Goal: Transaction & Acquisition: Purchase product/service

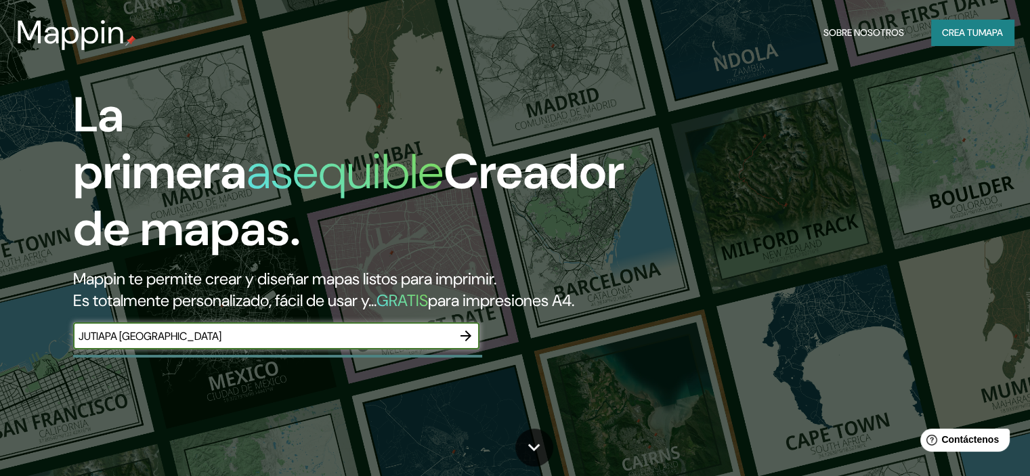
type input "JUTIAPA [GEOGRAPHIC_DATA]"
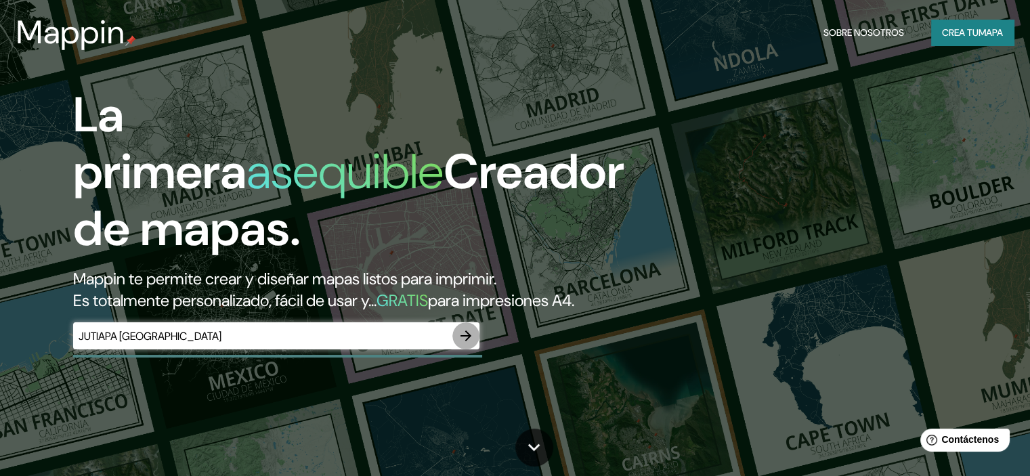
click at [467, 344] on icon "button" at bounding box center [466, 336] width 16 height 16
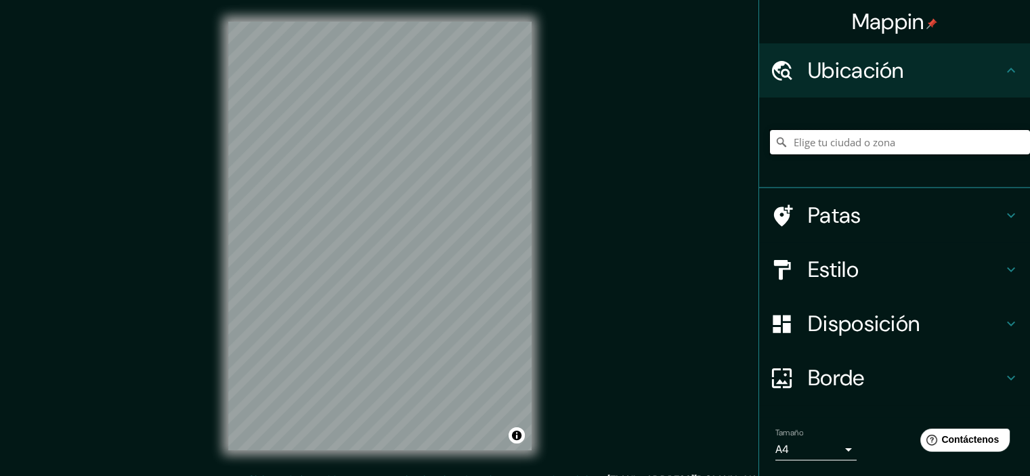
click at [864, 140] on input "Elige tu ciudad o zona" at bounding box center [900, 142] width 260 height 24
click at [808, 140] on input "Jutiapa, [GEOGRAPHIC_DATA], [GEOGRAPHIC_DATA]" at bounding box center [900, 142] width 260 height 24
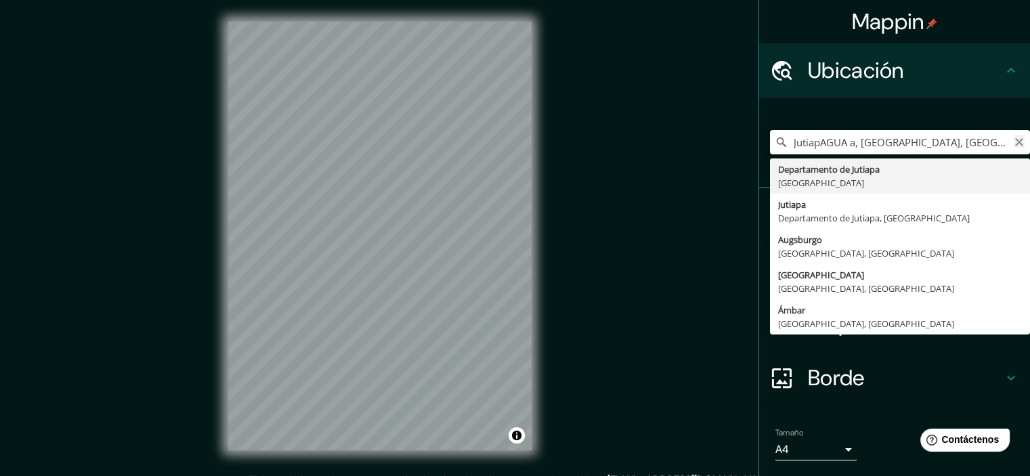
type input "JutiapAGUA a, [GEOGRAPHIC_DATA], [GEOGRAPHIC_DATA]"
click at [1015, 140] on icon "Claro" at bounding box center [1019, 142] width 8 height 8
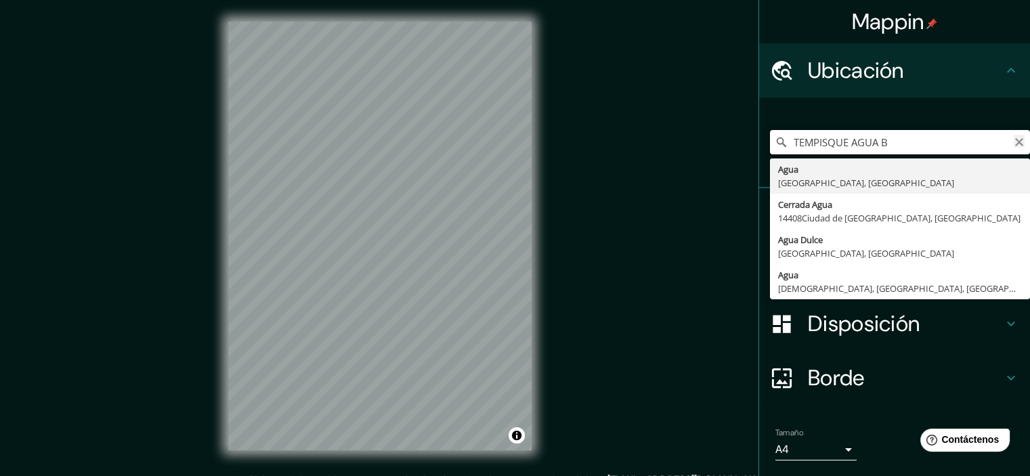
type input "TEMPISQUE AGUA B"
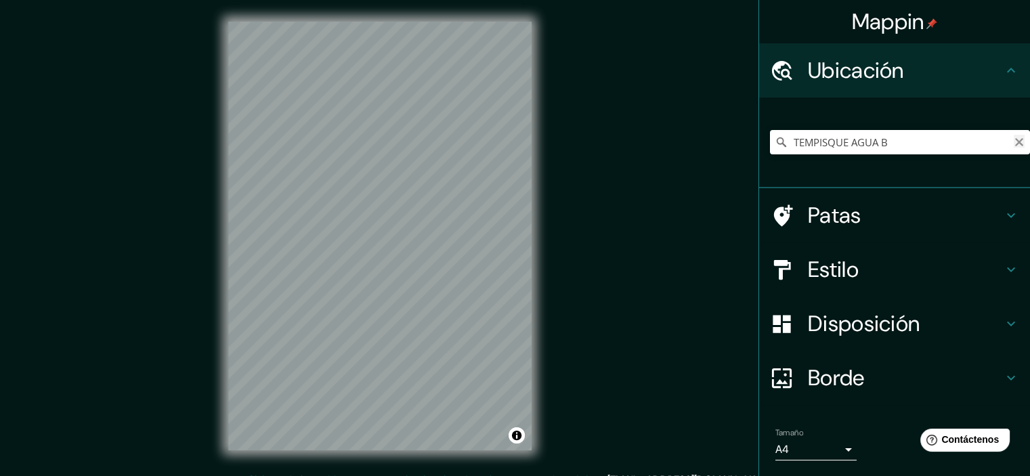
click at [1015, 143] on icon "Claro" at bounding box center [1019, 142] width 8 height 8
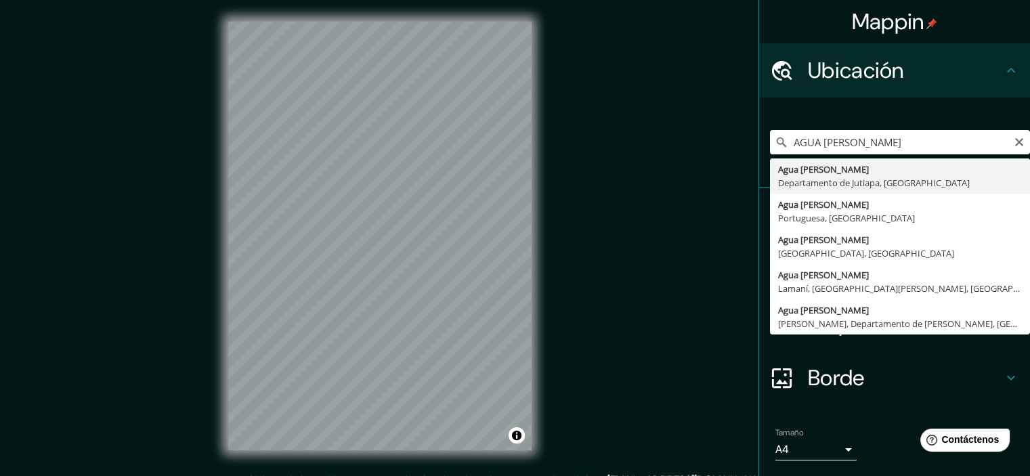
type input "[GEOGRAPHIC_DATA][PERSON_NAME], [GEOGRAPHIC_DATA], [GEOGRAPHIC_DATA]"
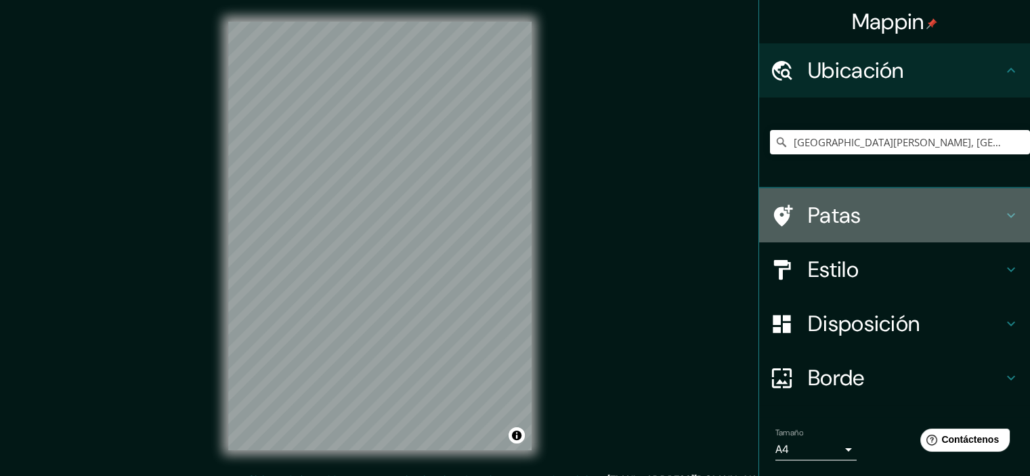
click at [1013, 220] on div "Patas" at bounding box center [894, 215] width 271 height 54
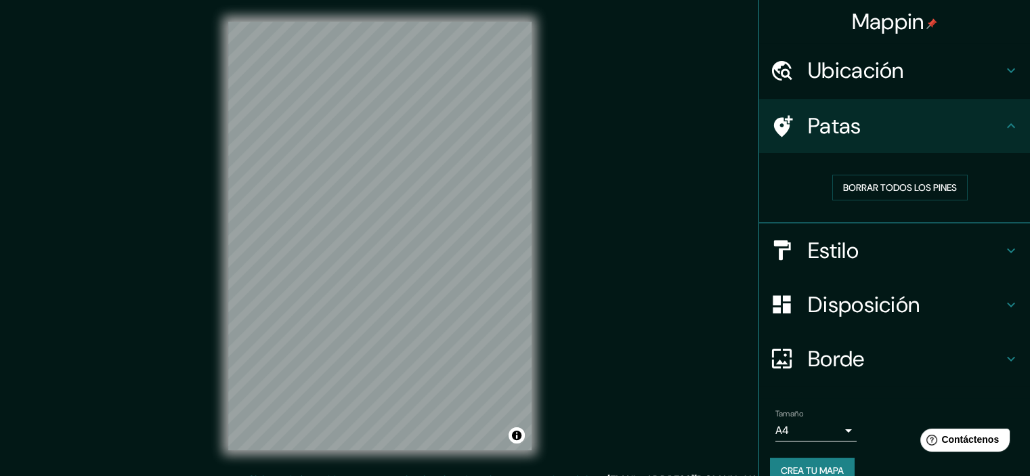
click at [1003, 121] on icon at bounding box center [1011, 126] width 16 height 16
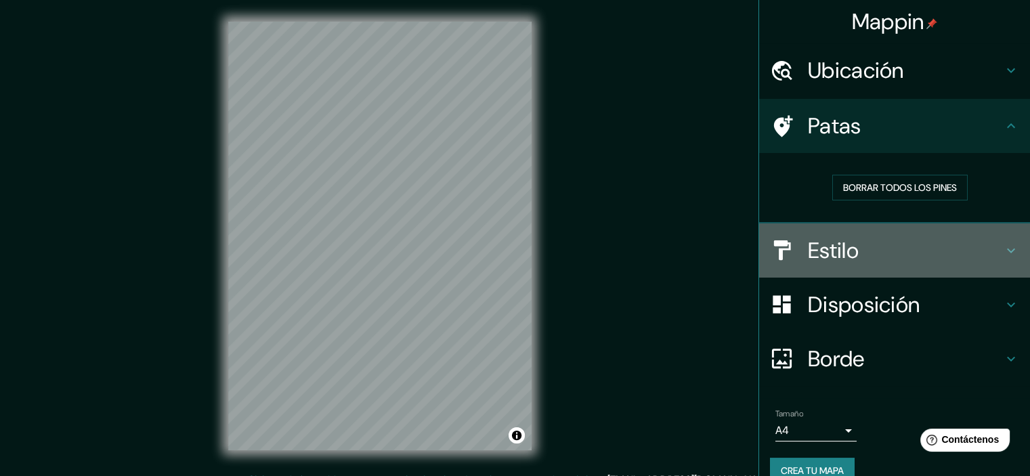
click at [1003, 249] on icon at bounding box center [1011, 250] width 16 height 16
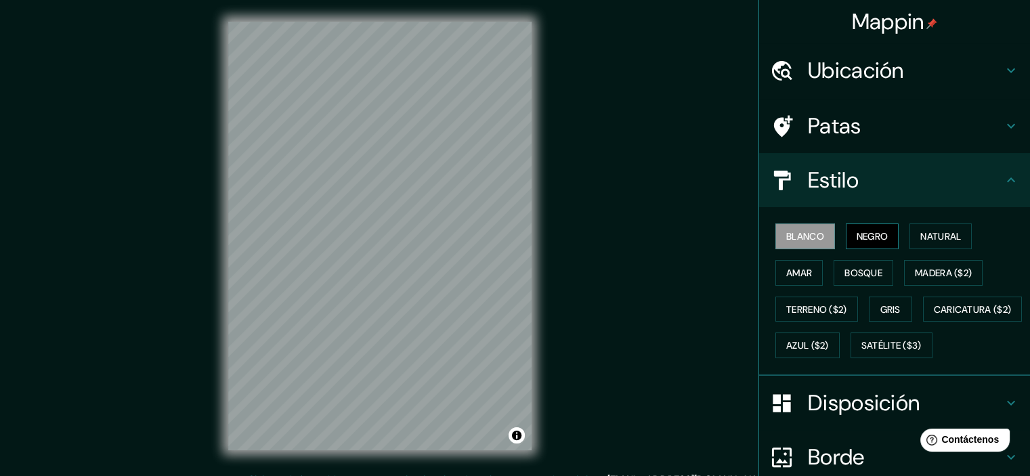
click at [867, 240] on font "Negro" at bounding box center [873, 236] width 32 height 12
click at [922, 238] on font "Natural" at bounding box center [940, 236] width 41 height 12
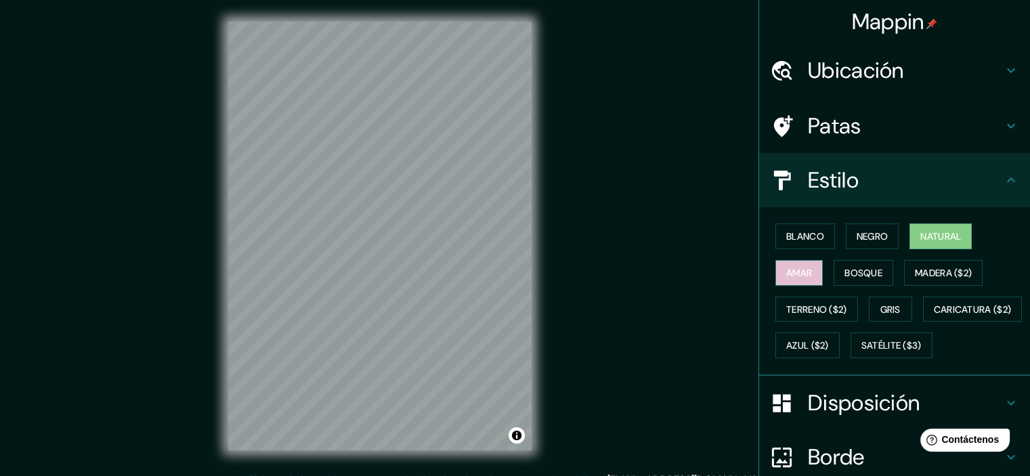
click at [794, 276] on font "Amar" at bounding box center [799, 273] width 26 height 12
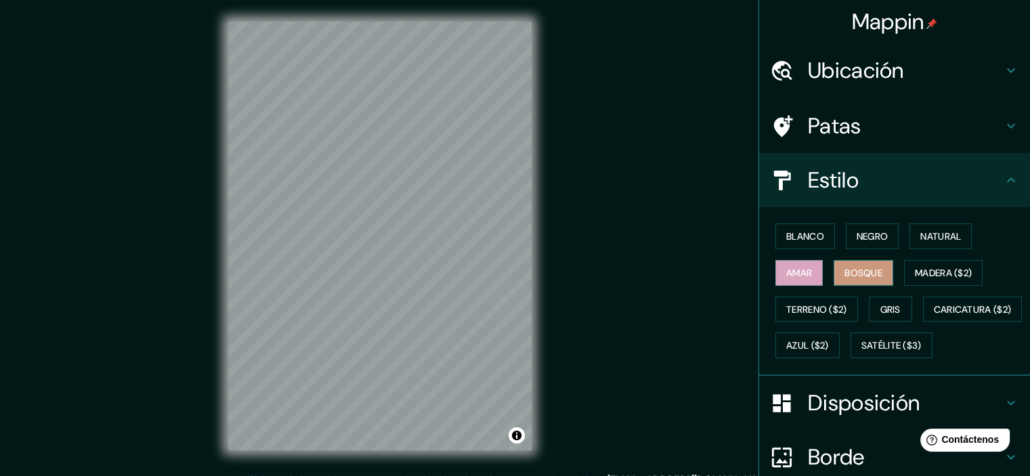
click at [866, 274] on font "Bosque" at bounding box center [863, 273] width 38 height 12
click at [924, 276] on font "Madera ($2)" at bounding box center [943, 273] width 57 height 12
click at [858, 270] on font "Bosque" at bounding box center [863, 273] width 38 height 12
click at [815, 305] on font "Terreno ($2)" at bounding box center [816, 309] width 61 height 12
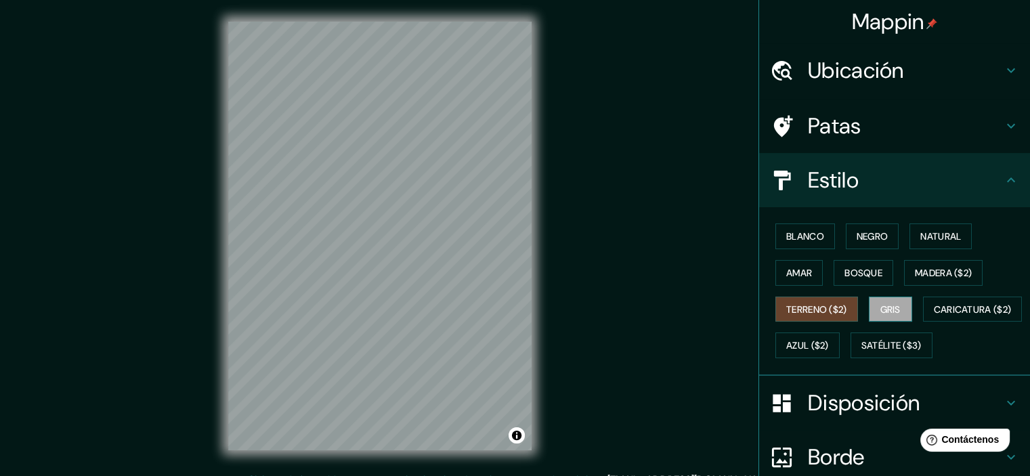
click at [880, 306] on font "Gris" at bounding box center [890, 309] width 20 height 12
click at [815, 307] on font "Terreno ($2)" at bounding box center [816, 309] width 61 height 12
click at [882, 298] on button "Gris" at bounding box center [890, 310] width 43 height 26
click at [934, 316] on font "Caricatura ($2)" at bounding box center [973, 309] width 78 height 12
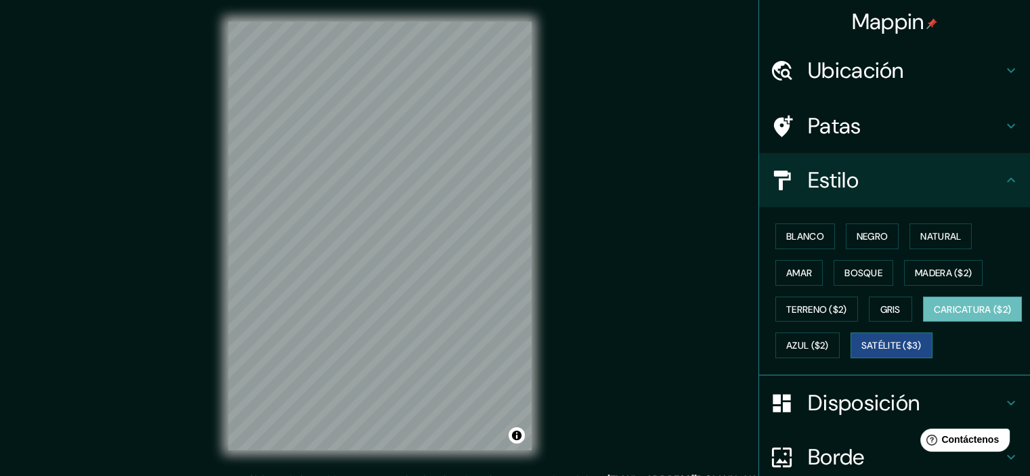
click at [861, 352] on font "Satélite ($3)" at bounding box center [891, 346] width 60 height 12
click at [829, 337] on font "Azul ($2)" at bounding box center [807, 346] width 43 height 18
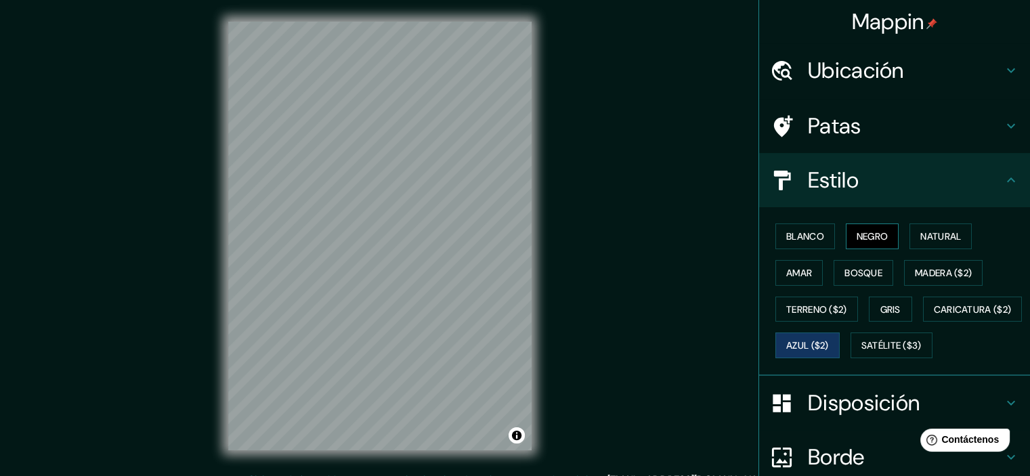
click at [860, 236] on font "Negro" at bounding box center [873, 236] width 32 height 12
click at [792, 238] on font "Blanco" at bounding box center [805, 236] width 38 height 12
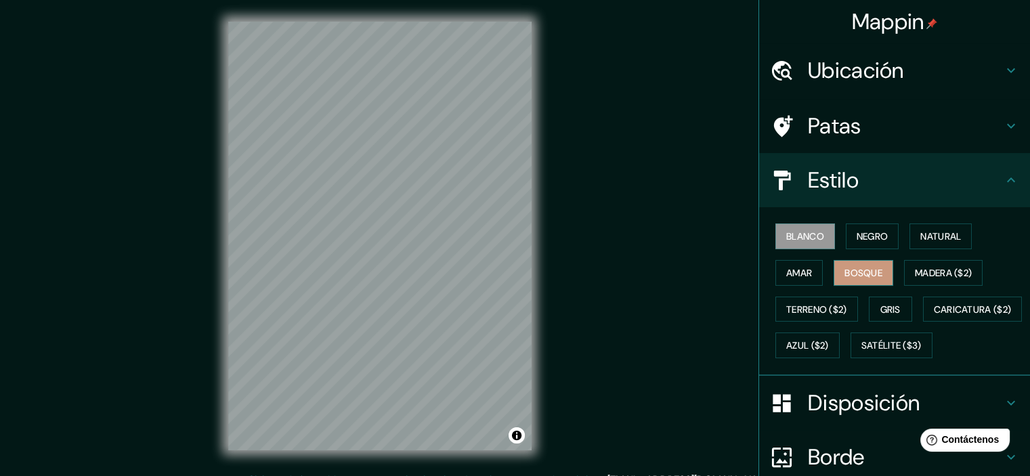
click at [845, 272] on font "Bosque" at bounding box center [863, 273] width 38 height 12
click at [802, 274] on font "Amar" at bounding box center [799, 273] width 26 height 12
click at [863, 272] on font "Bosque" at bounding box center [863, 273] width 38 height 12
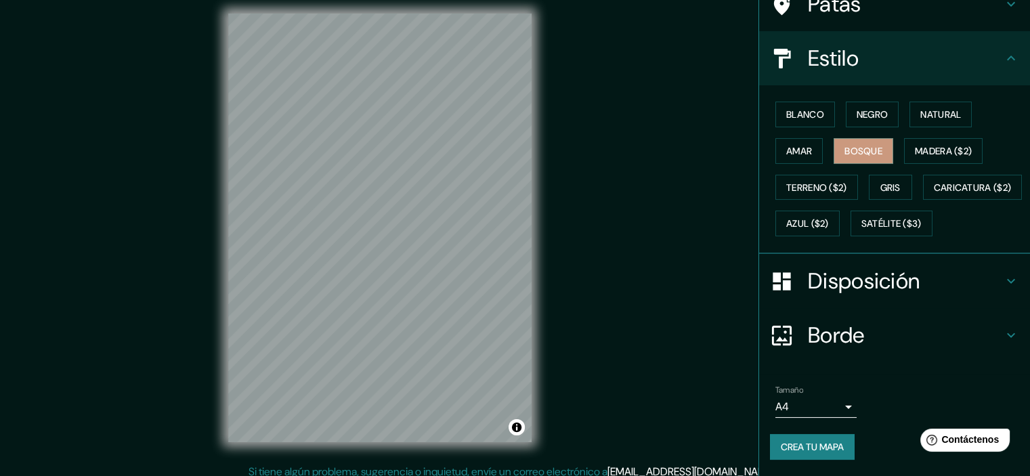
scroll to position [17, 0]
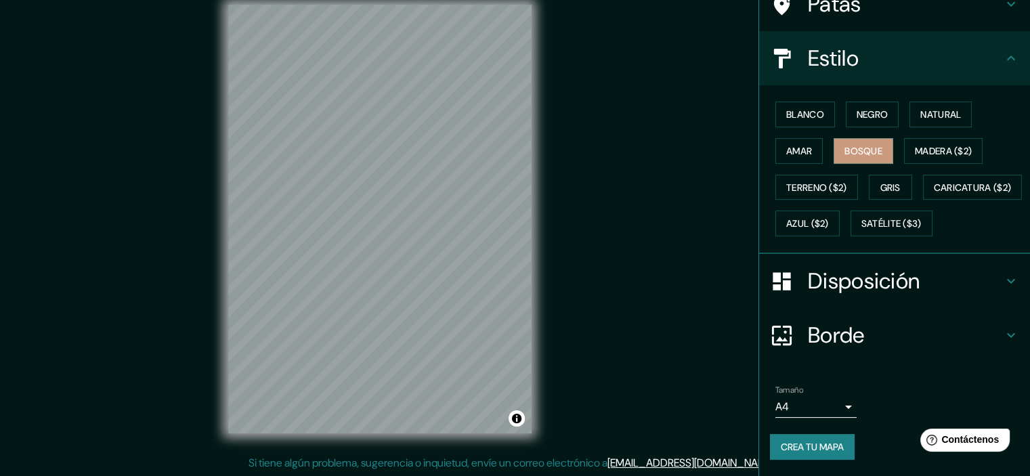
click at [951, 281] on h4 "Disposición" at bounding box center [905, 280] width 195 height 27
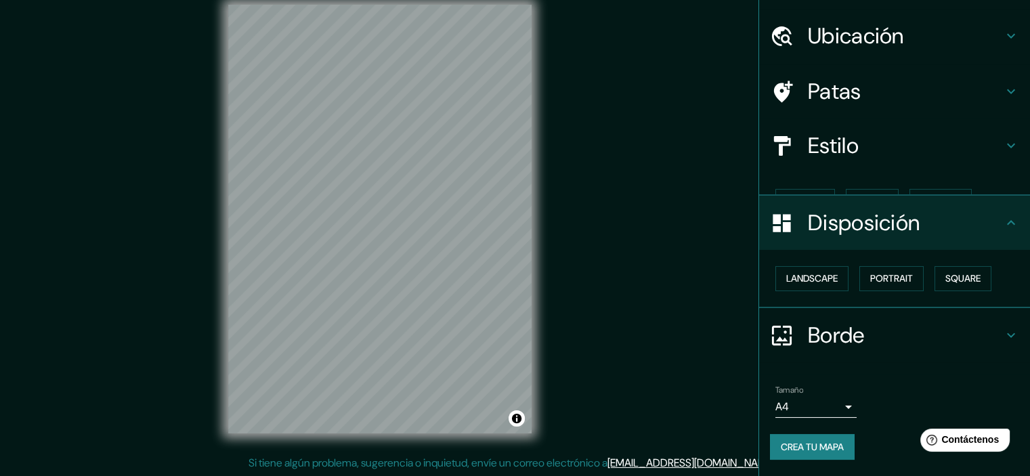
scroll to position [11, 0]
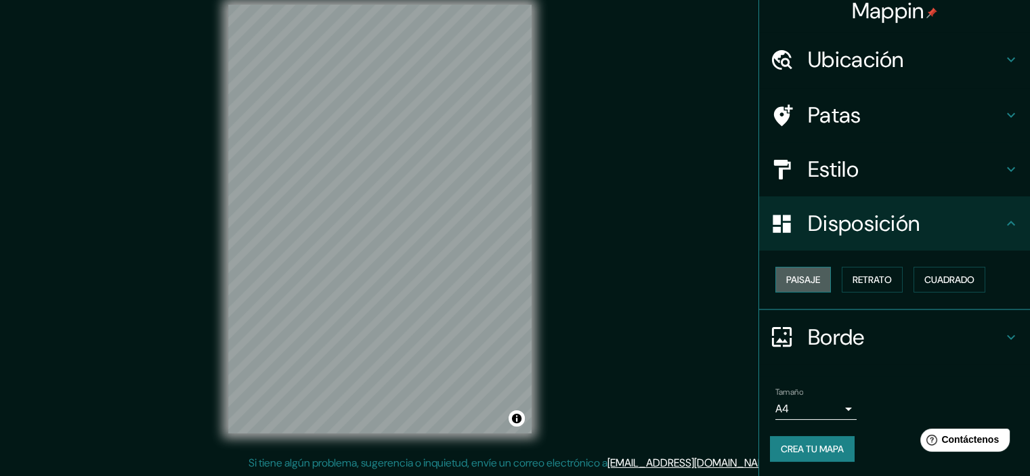
click at [798, 282] on font "Paisaje" at bounding box center [803, 280] width 34 height 12
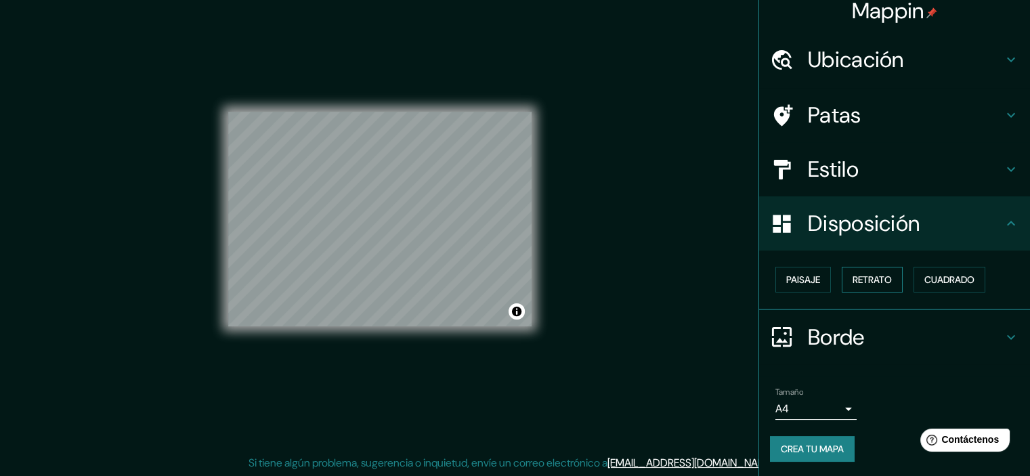
click at [857, 277] on font "Retrato" at bounding box center [871, 280] width 39 height 12
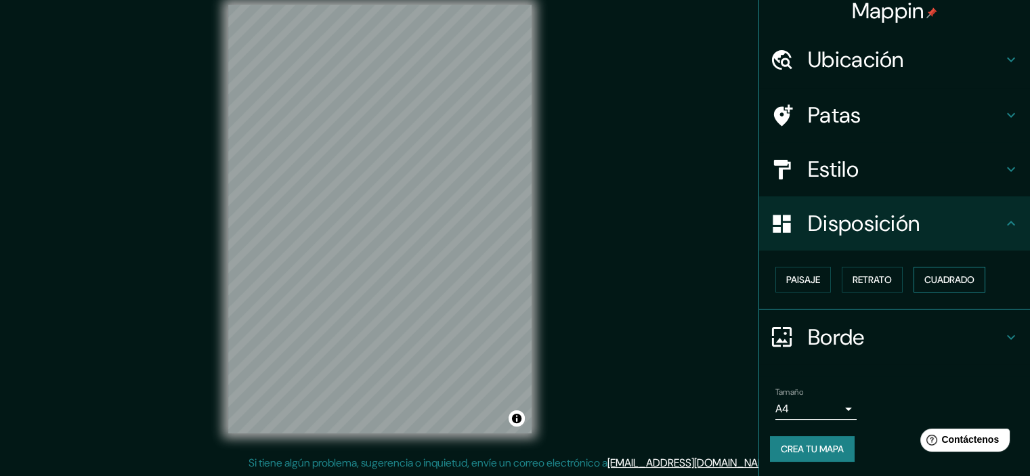
click at [938, 276] on font "Cuadrado" at bounding box center [949, 280] width 50 height 12
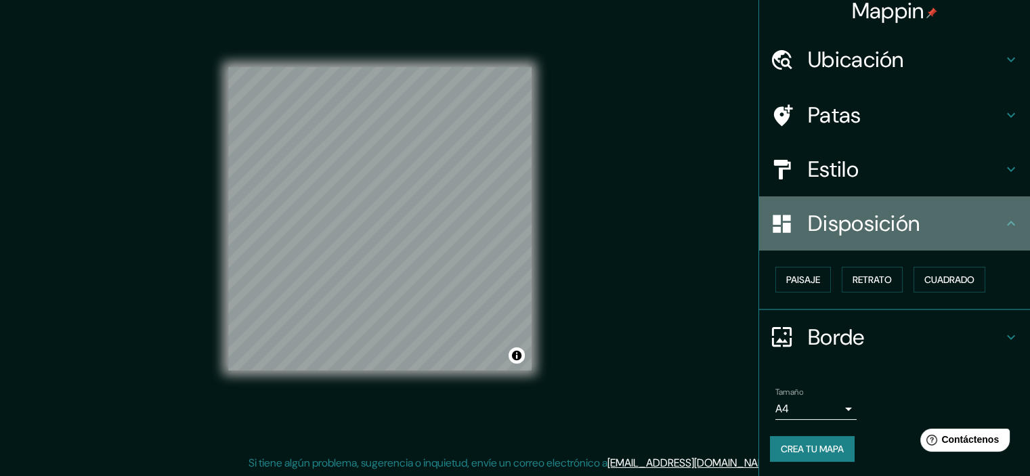
click at [1003, 216] on icon at bounding box center [1011, 223] width 16 height 16
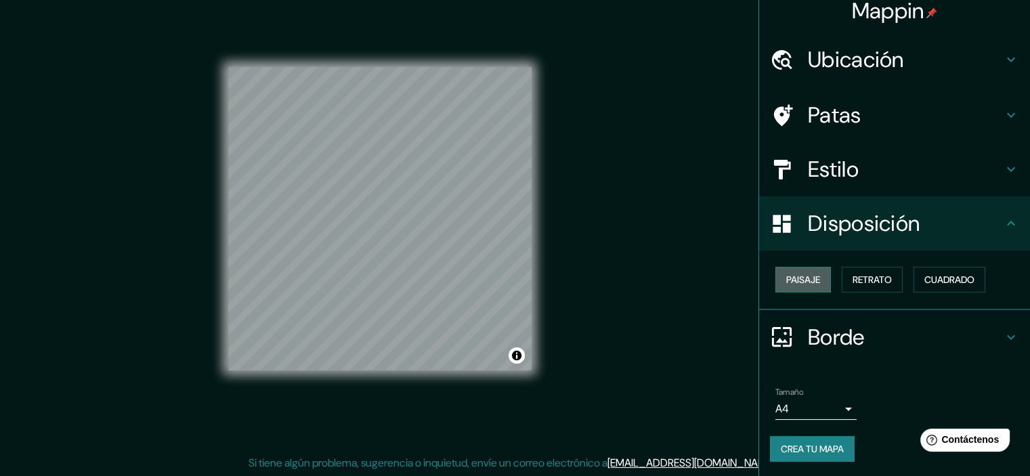
click at [786, 281] on font "Paisaje" at bounding box center [803, 280] width 34 height 12
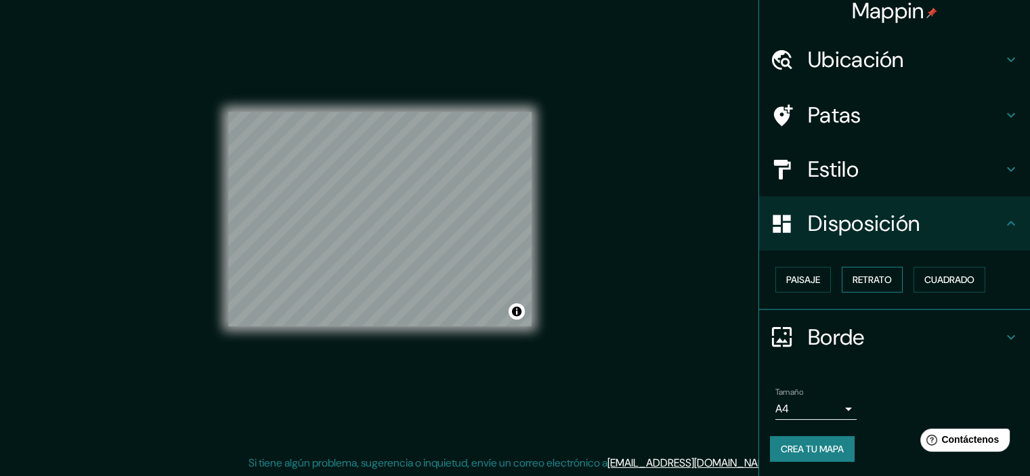
click at [866, 278] on font "Retrato" at bounding box center [871, 280] width 39 height 12
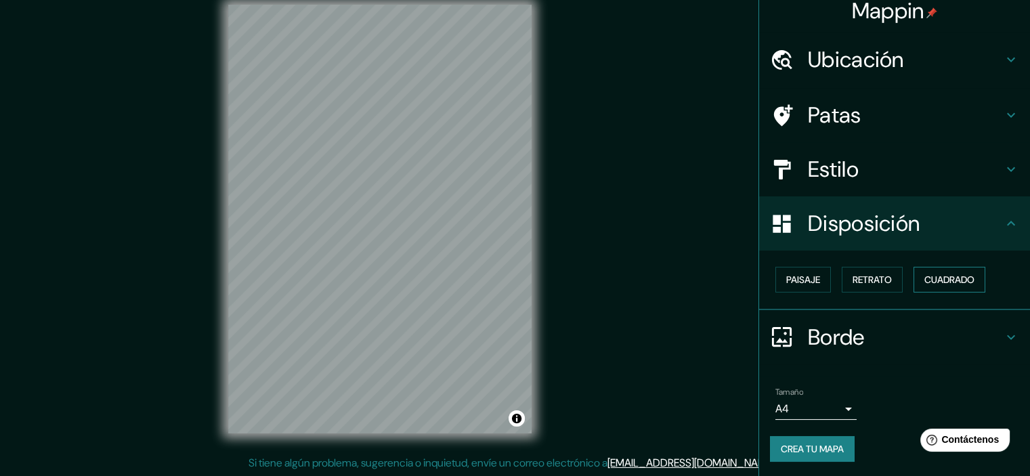
click at [929, 278] on font "Cuadrado" at bounding box center [949, 280] width 50 height 12
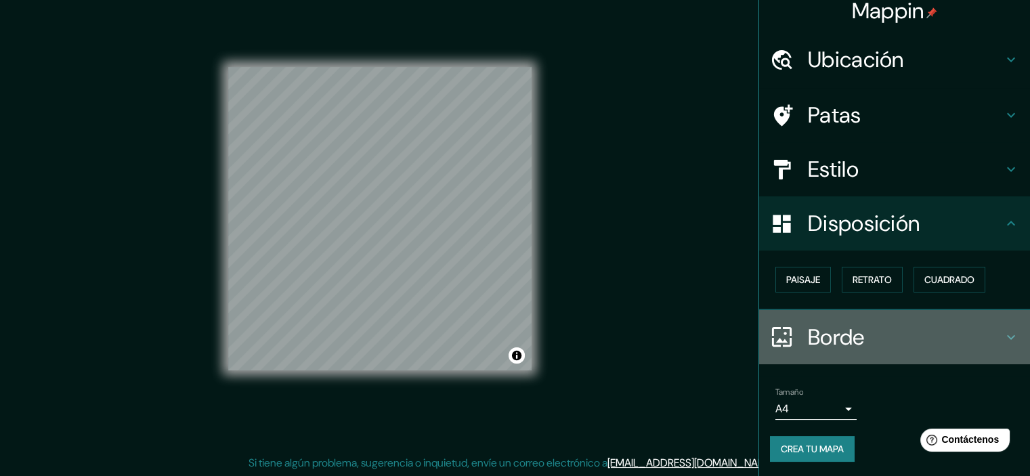
click at [983, 334] on h4 "Borde" at bounding box center [905, 337] width 195 height 27
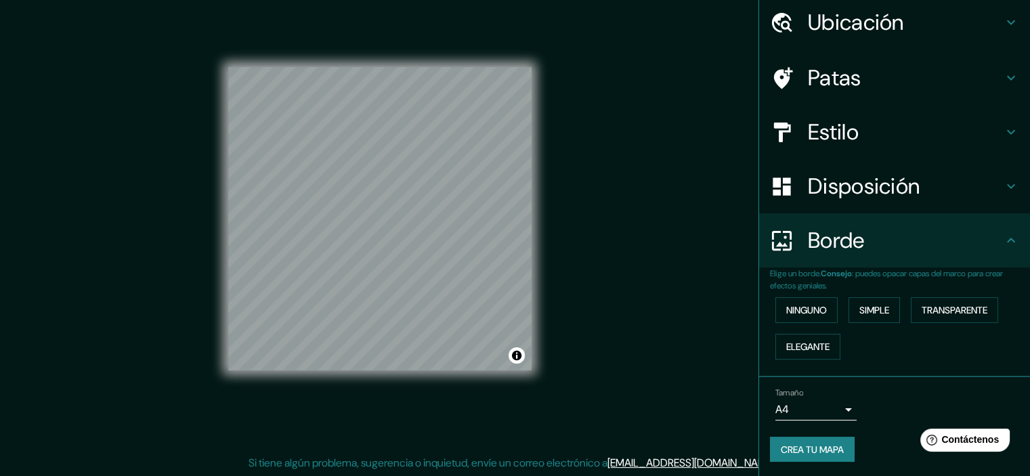
scroll to position [49, 0]
click at [817, 318] on button "Ninguno" at bounding box center [806, 310] width 62 height 26
click at [870, 313] on font "Simple" at bounding box center [874, 309] width 30 height 12
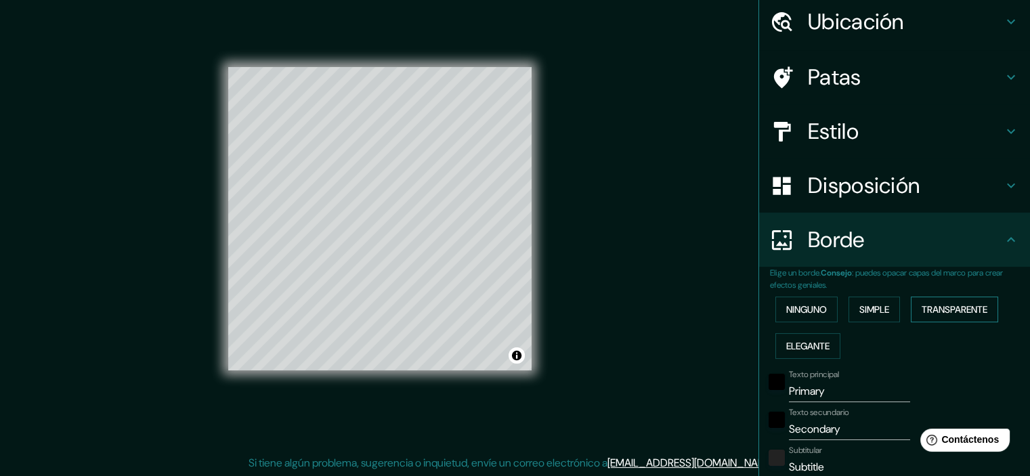
click at [945, 313] on font "Transparente" at bounding box center [955, 309] width 66 height 12
click at [792, 343] on font "Elegante" at bounding box center [807, 346] width 43 height 12
click at [804, 315] on font "Ninguno" at bounding box center [806, 310] width 41 height 18
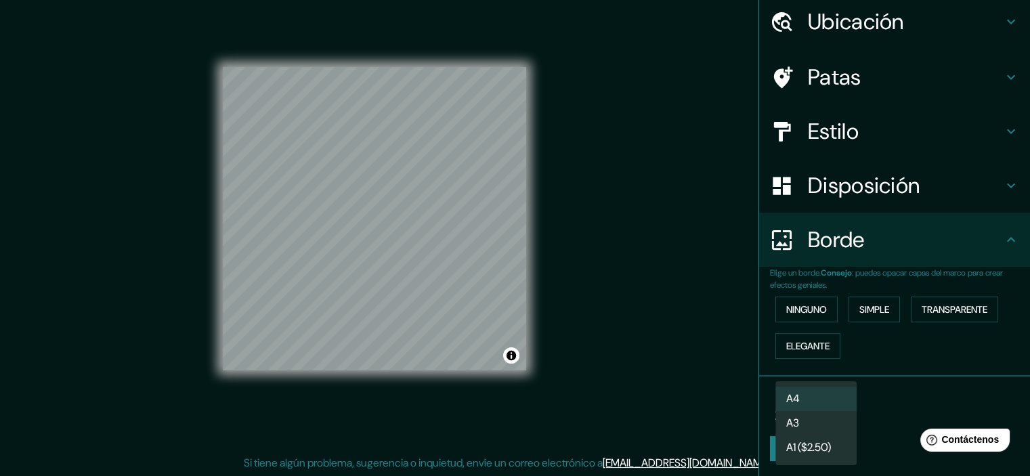
click at [834, 410] on body "Mappin Ubicación [GEOGRAPHIC_DATA][PERSON_NAME], [GEOGRAPHIC_DATA], [GEOGRAPHIC…" at bounding box center [515, 221] width 1030 height 476
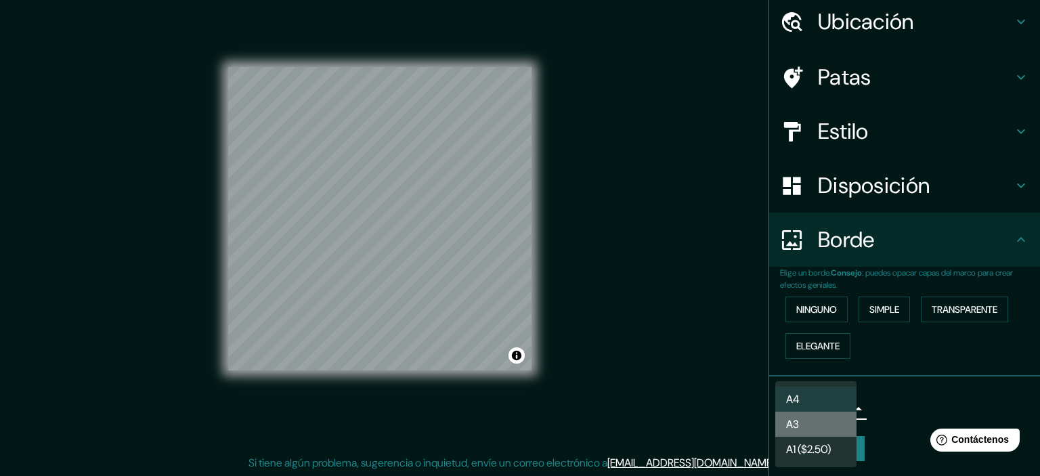
click at [838, 422] on li "A3" at bounding box center [815, 424] width 81 height 25
type input "a4"
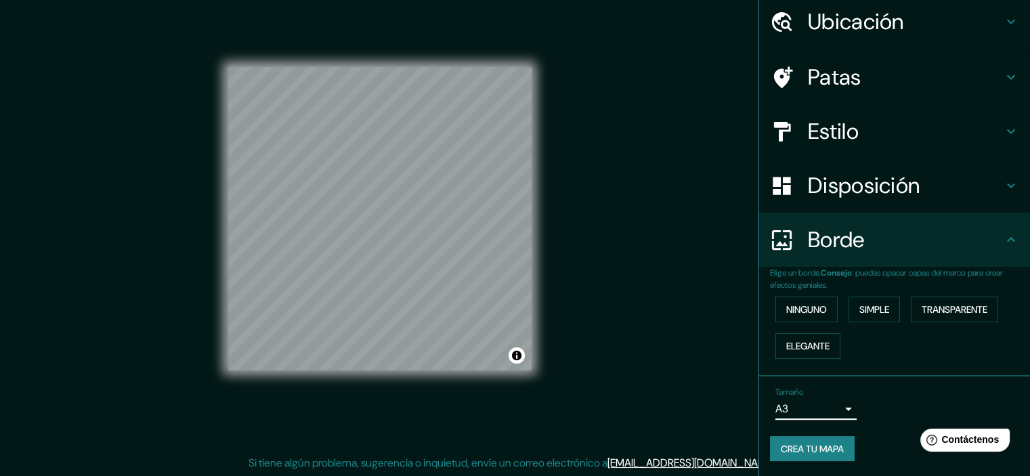
click at [806, 446] on font "Crea tu mapa" at bounding box center [812, 449] width 63 height 12
click at [829, 446] on font "Crea tu mapa" at bounding box center [812, 449] width 63 height 12
click at [518, 358] on button "Activar o desactivar atribución" at bounding box center [516, 355] width 16 height 16
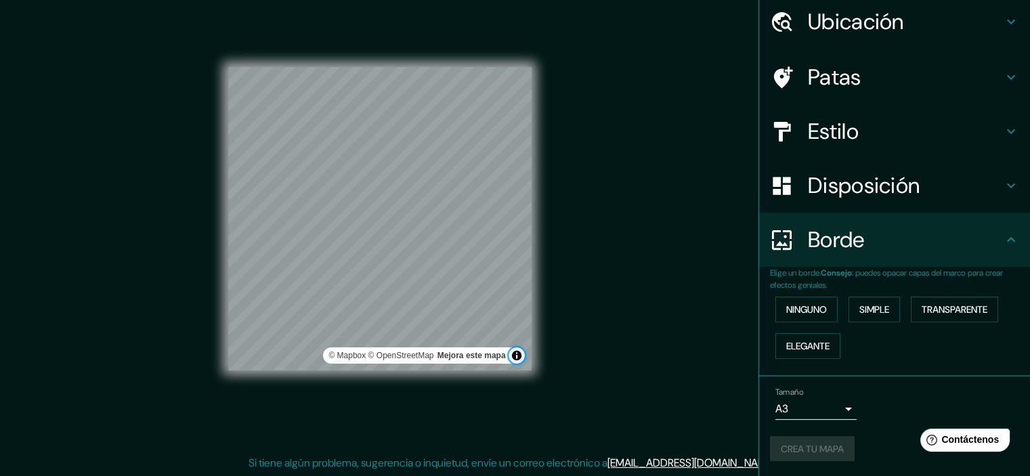
click at [518, 358] on button "Activar o desactivar atribución" at bounding box center [516, 355] width 16 height 16
